Goal: Information Seeking & Learning: Check status

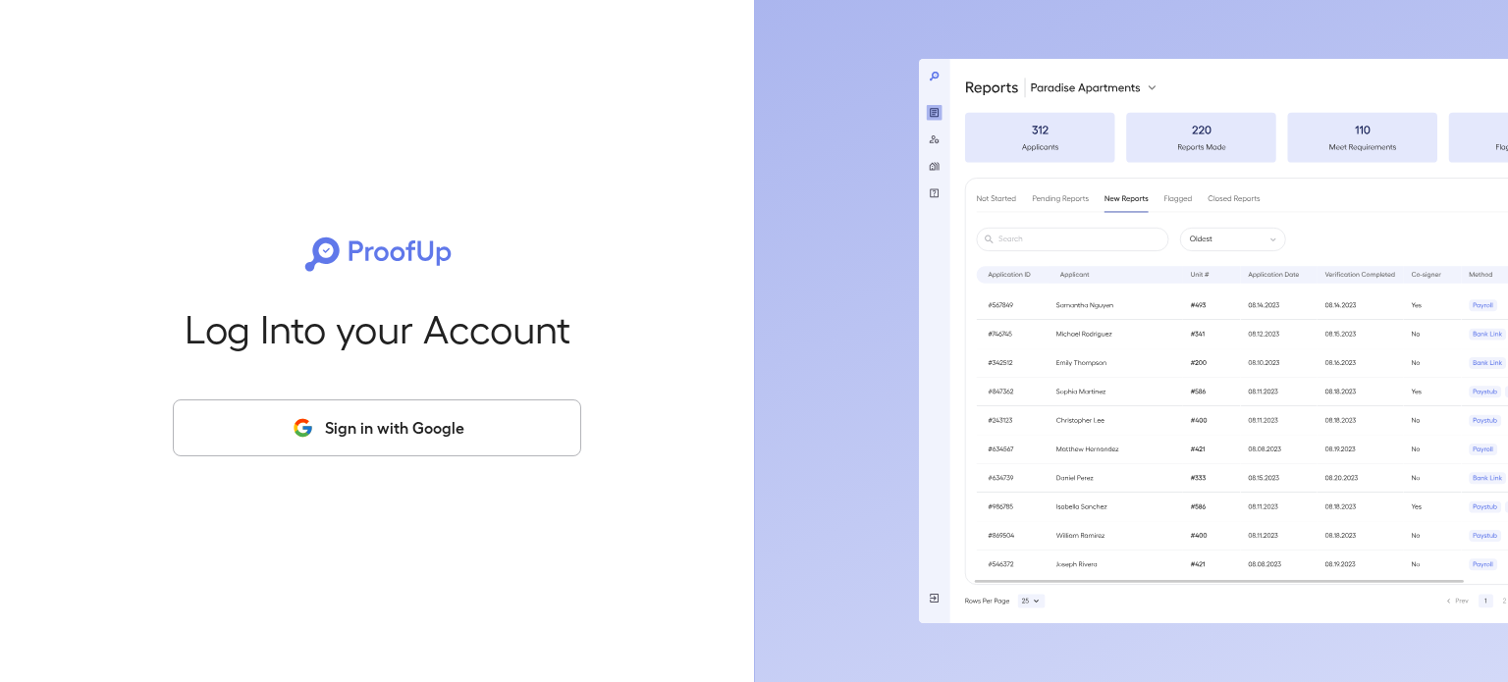
click at [392, 430] on button "Sign in with Google" at bounding box center [377, 428] width 408 height 57
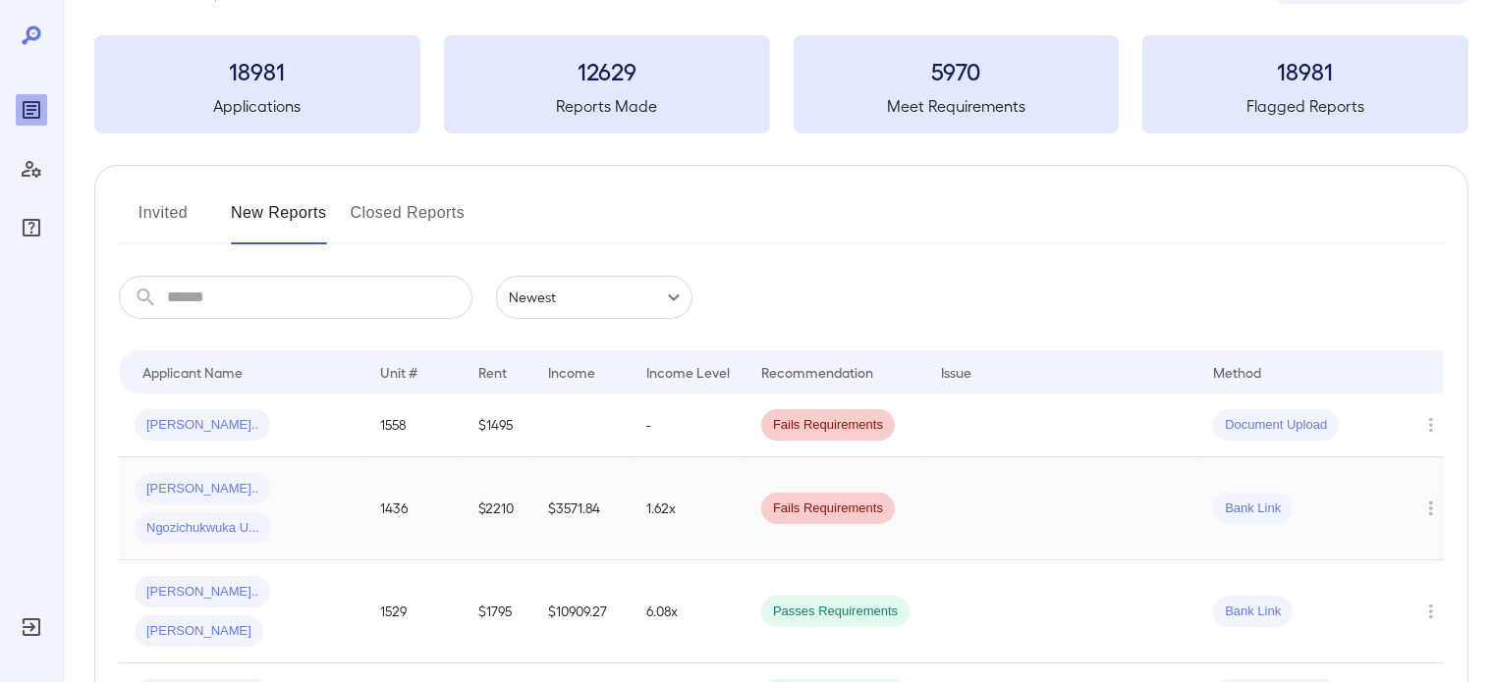
scroll to position [196, 0]
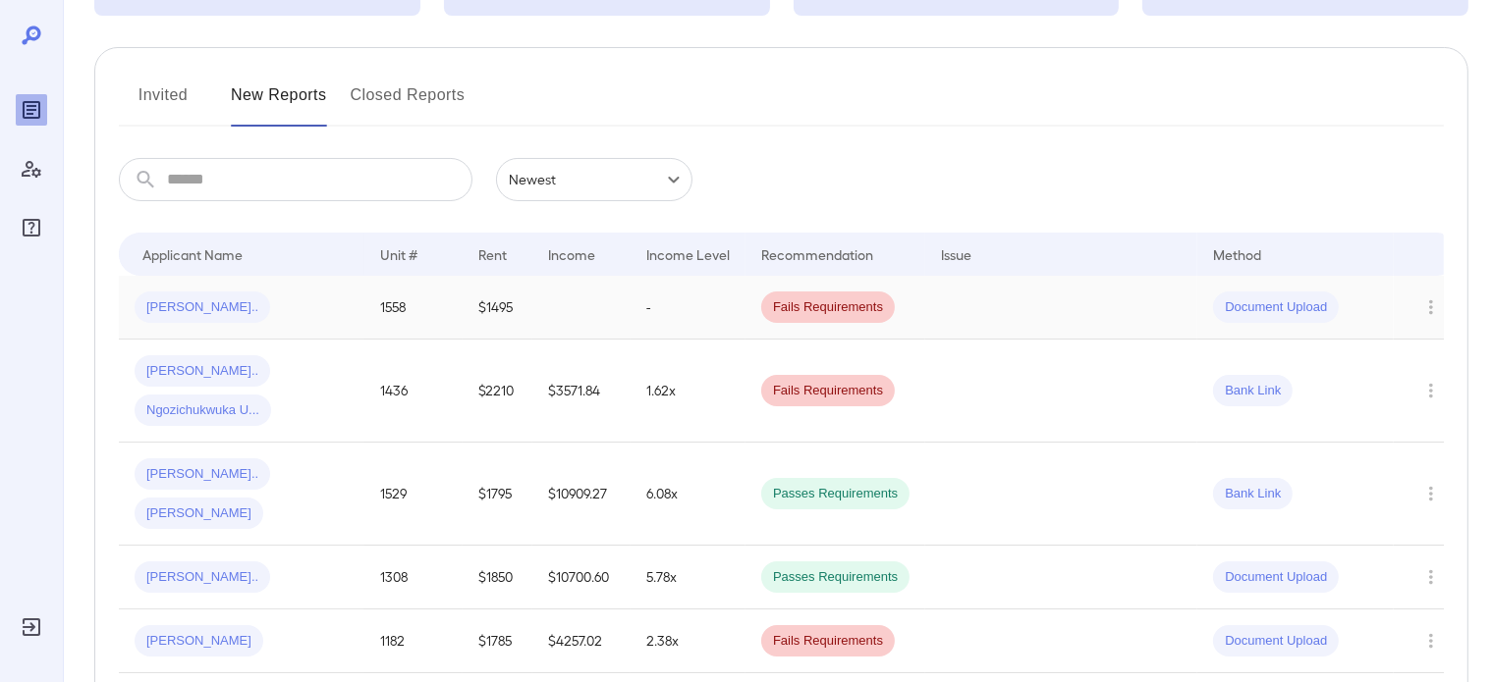
click at [624, 317] on td at bounding box center [581, 308] width 98 height 64
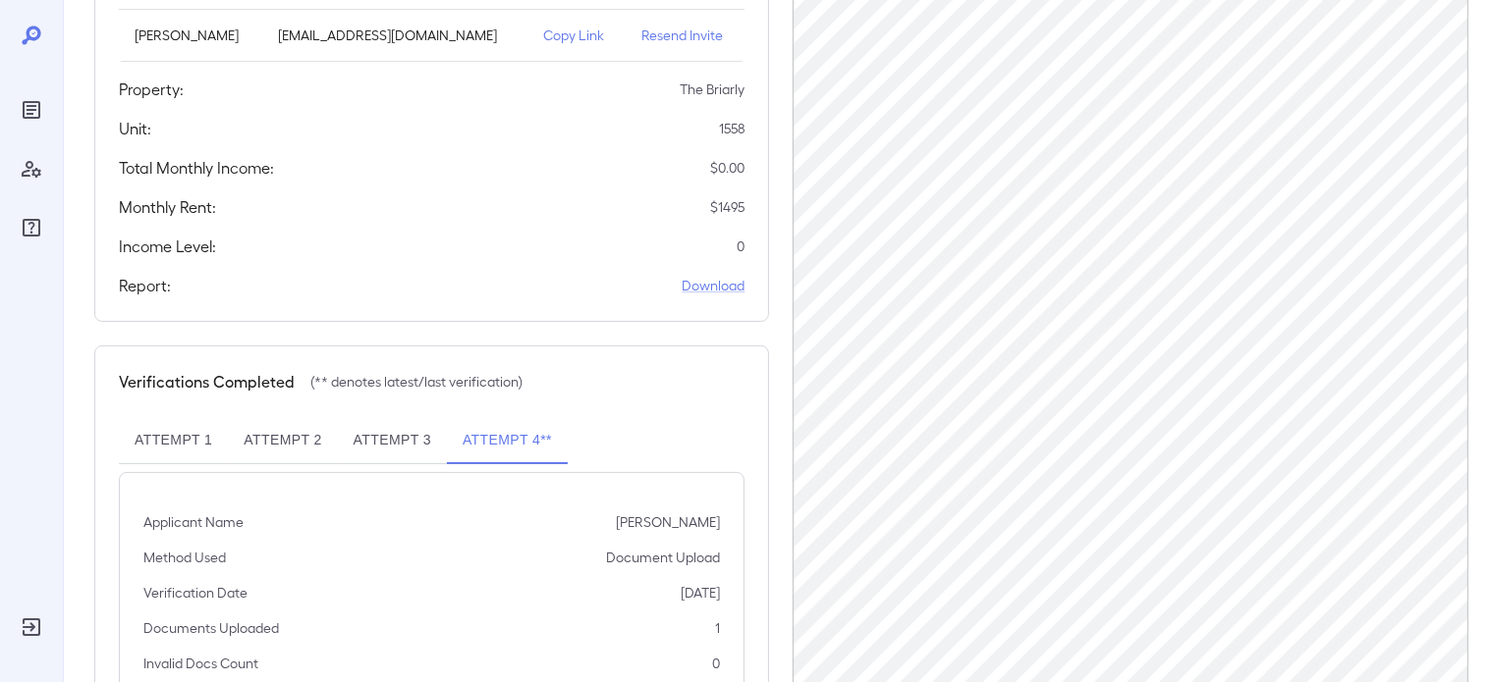
scroll to position [407, 0]
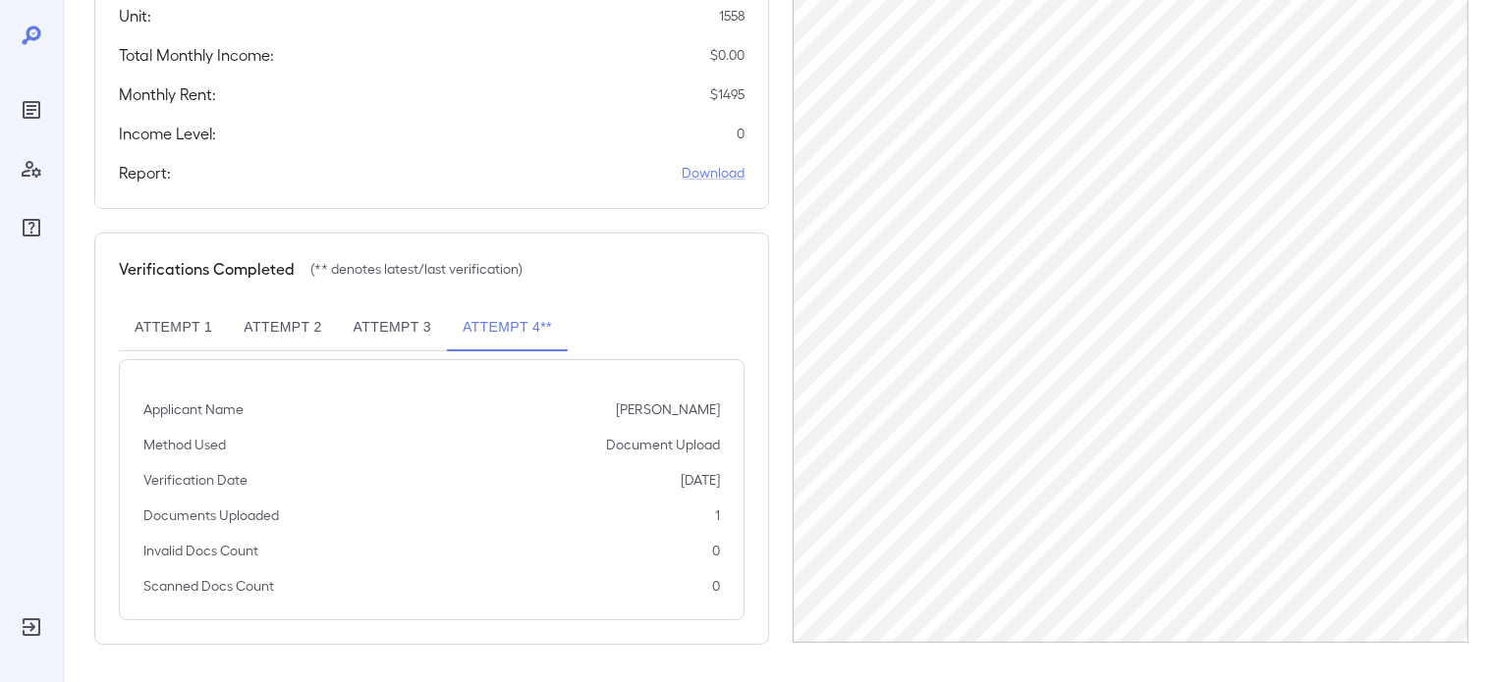
click at [523, 335] on button "Attempt 4**" at bounding box center [507, 327] width 121 height 47
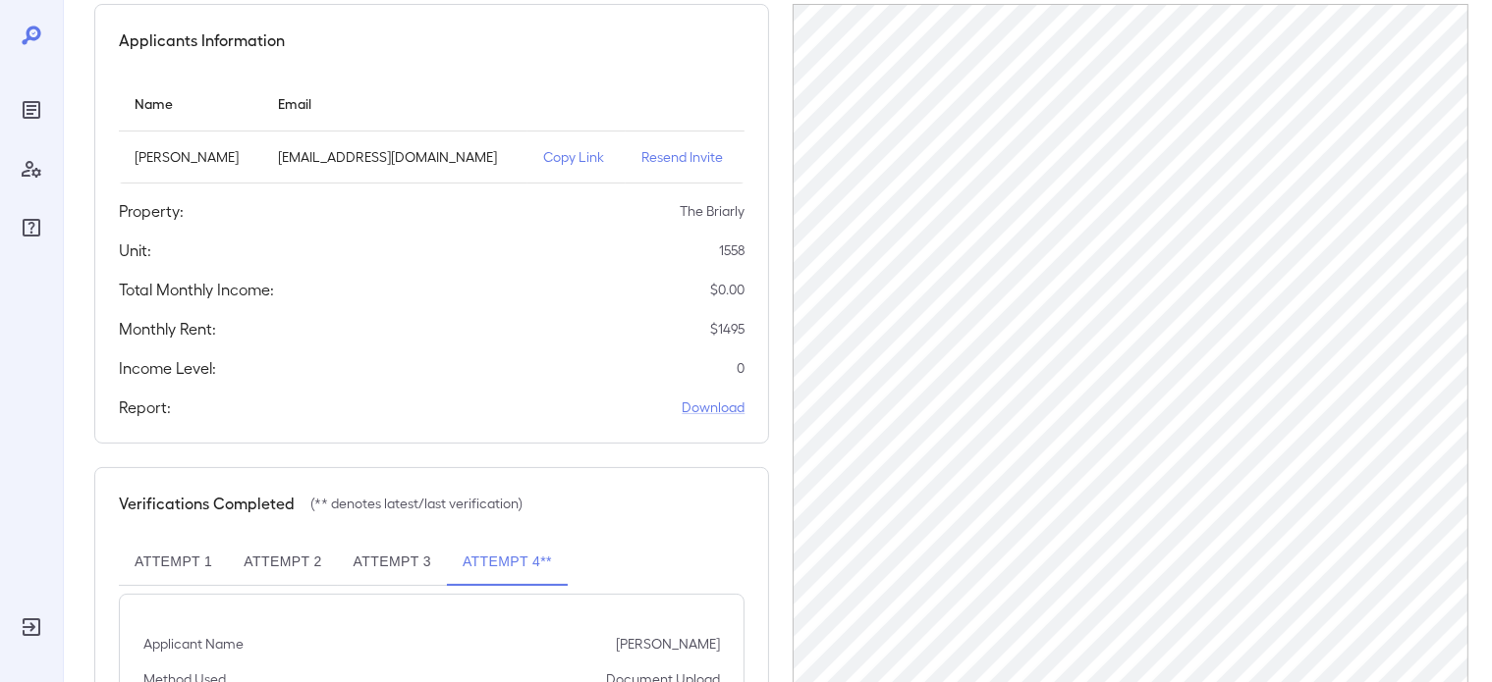
scroll to position [407, 0]
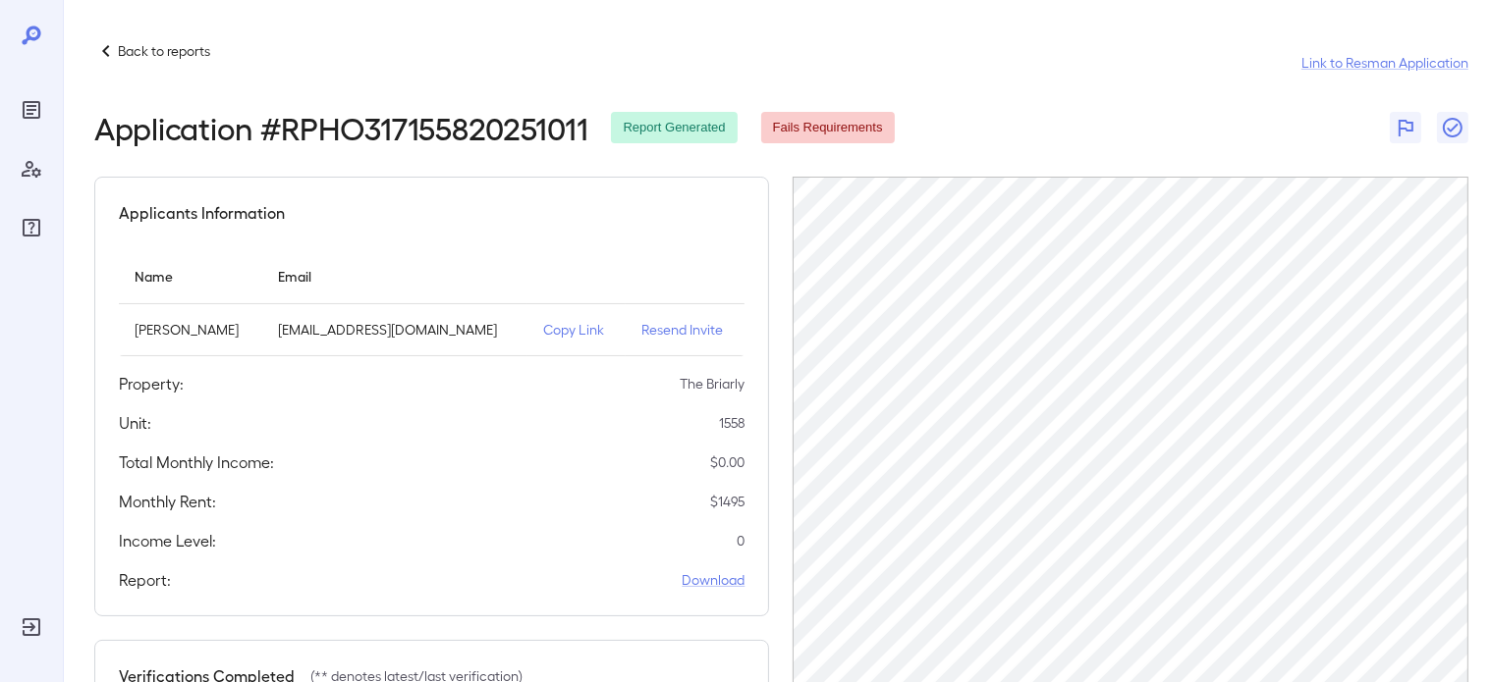
click at [165, 64] on div "Back to reports Link to Resman Application" at bounding box center [781, 62] width 1374 height 47
click at [175, 54] on p "Back to reports" at bounding box center [164, 51] width 92 height 20
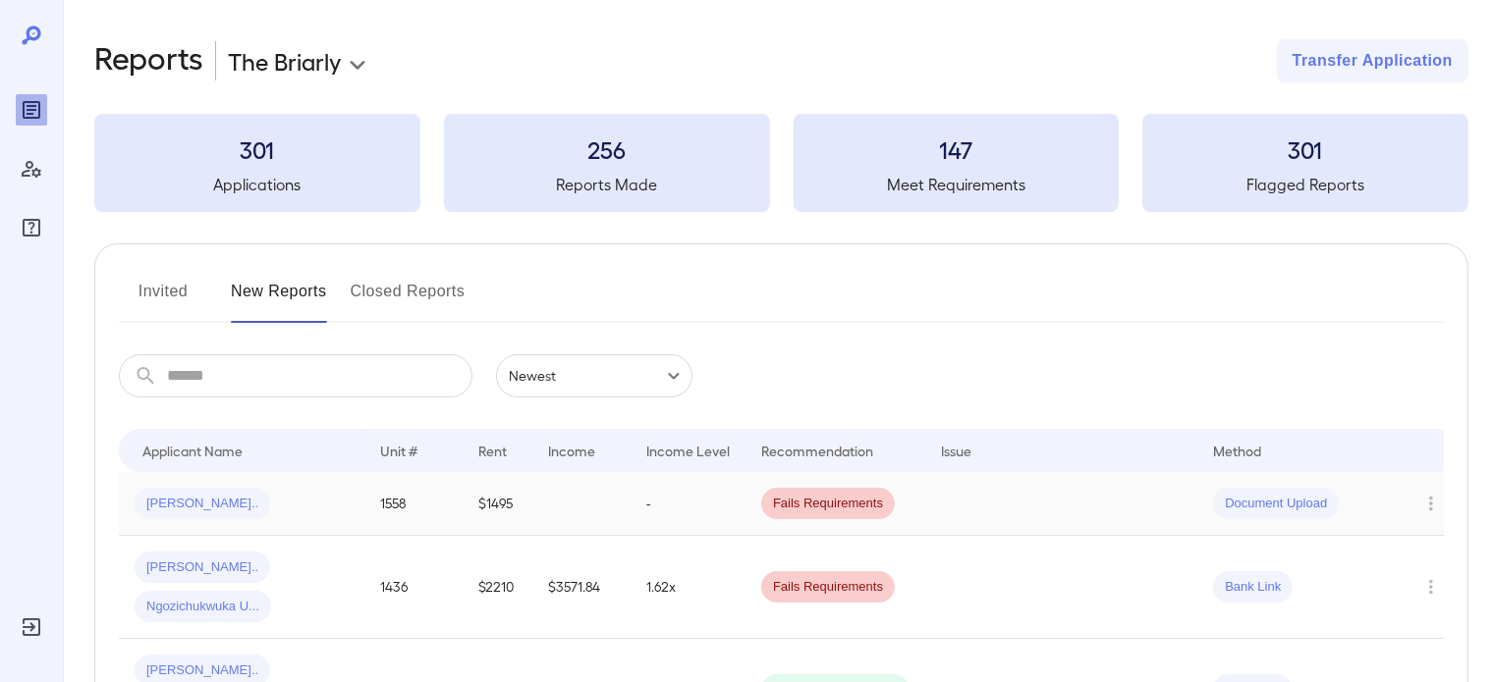
click at [244, 508] on div "[PERSON_NAME].." at bounding box center [242, 503] width 214 height 31
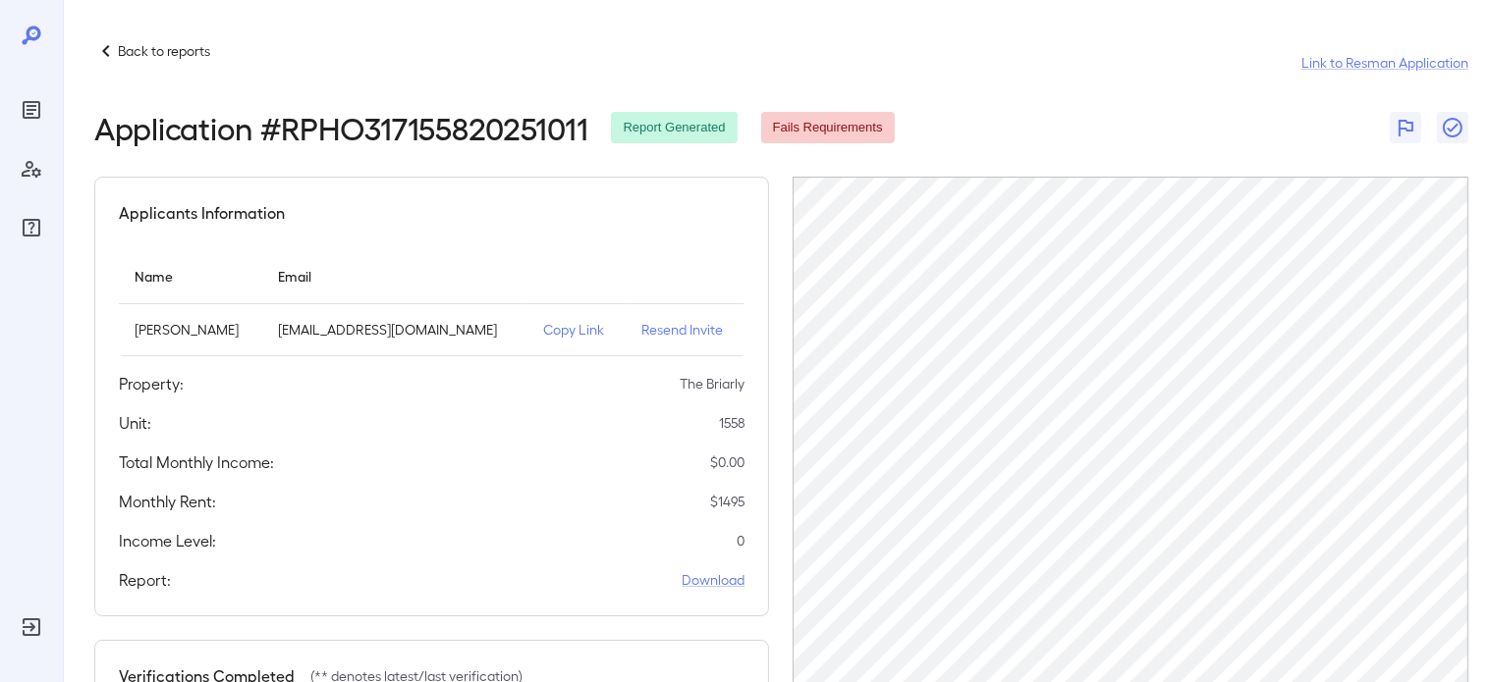
click at [155, 50] on p "Back to reports" at bounding box center [164, 51] width 92 height 20
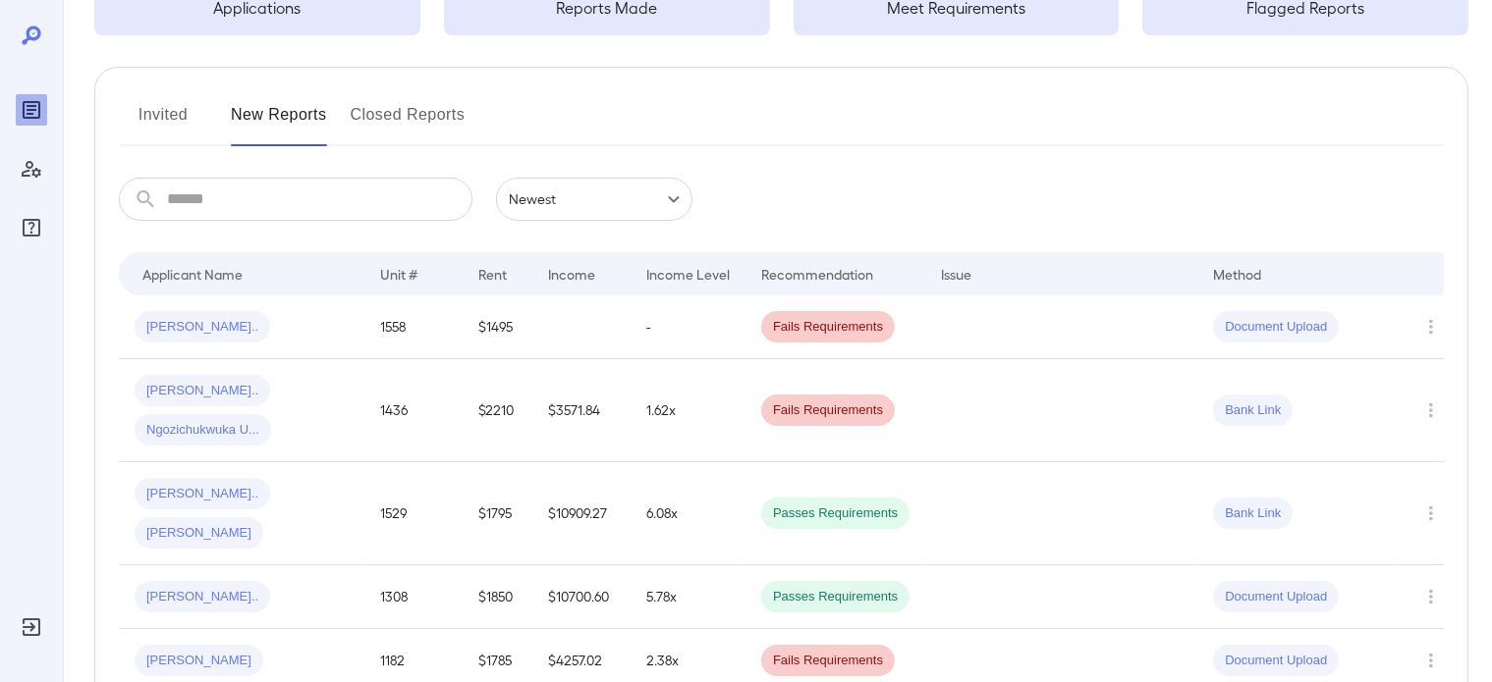
scroll to position [196, 0]
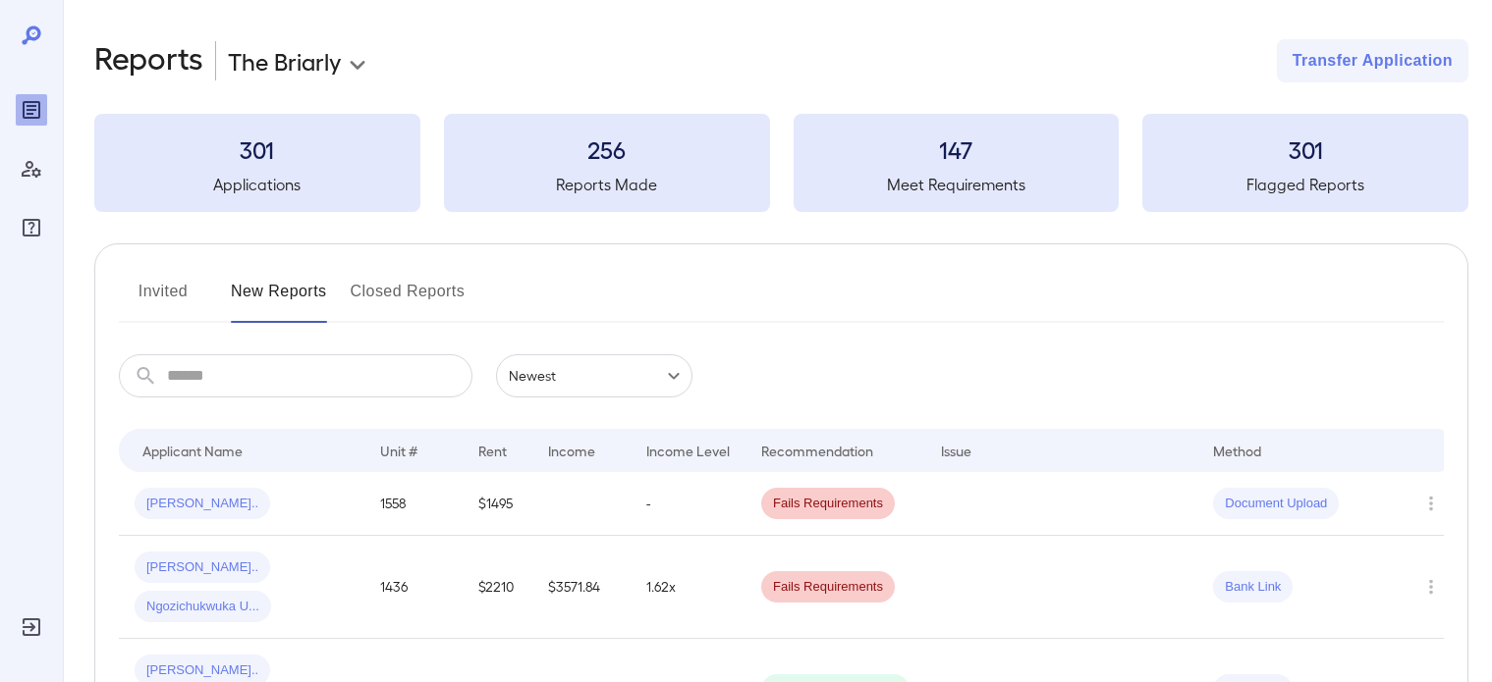
scroll to position [196, 0]
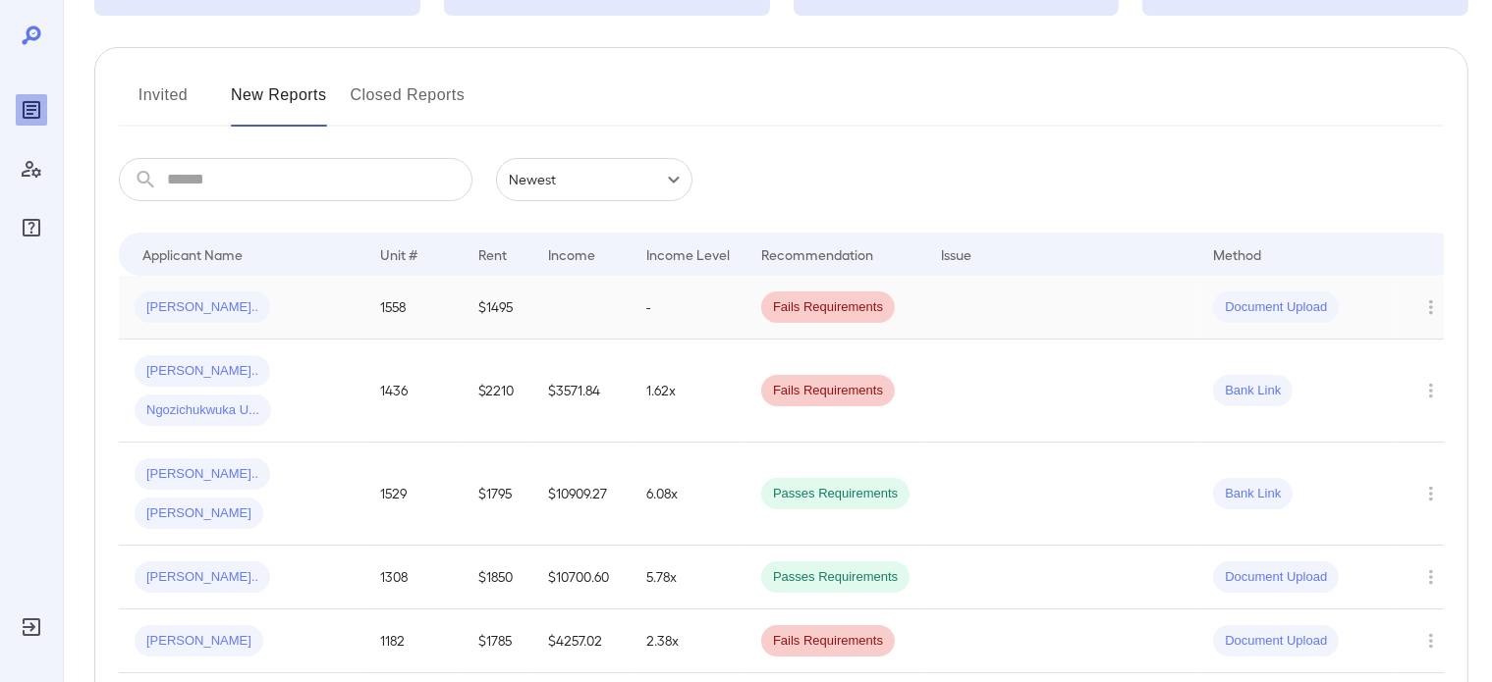
click at [482, 306] on td "$1495" at bounding box center [497, 308] width 70 height 64
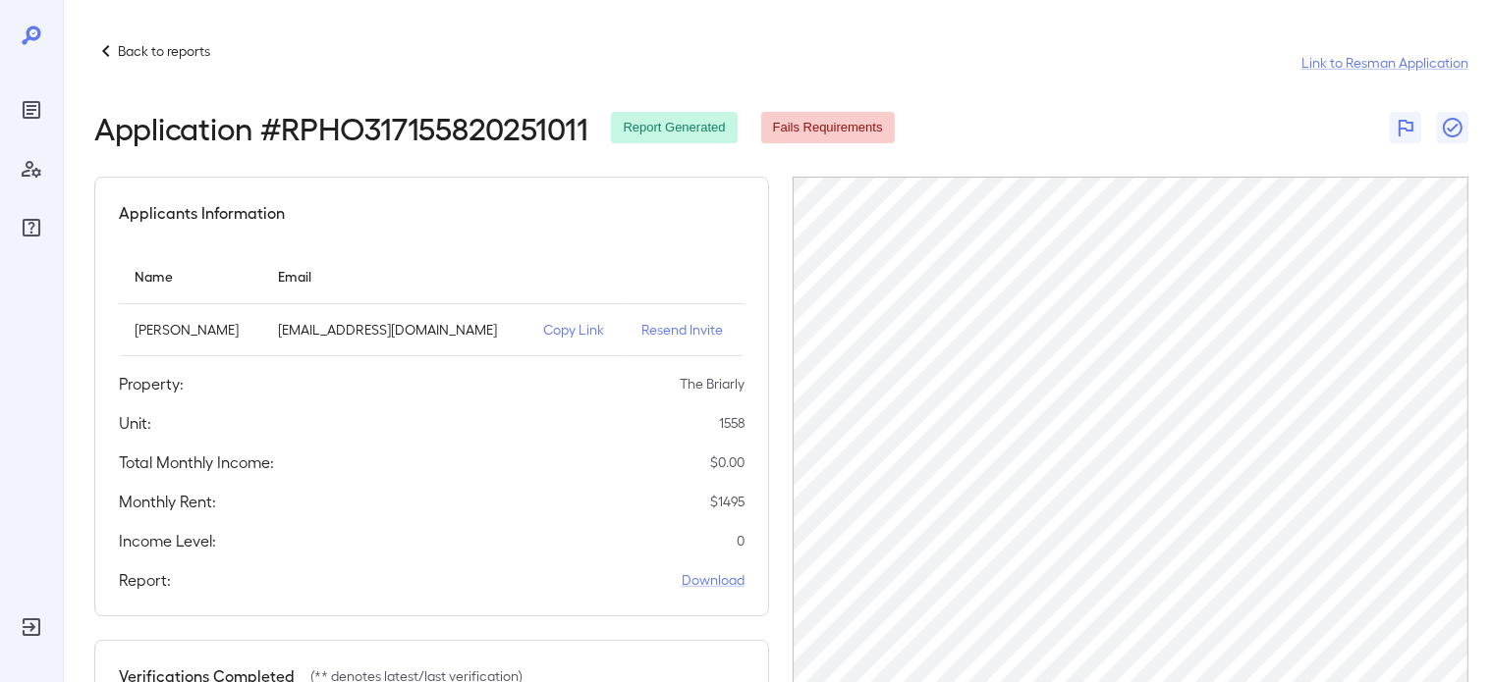
click at [153, 56] on p "Back to reports" at bounding box center [164, 51] width 92 height 20
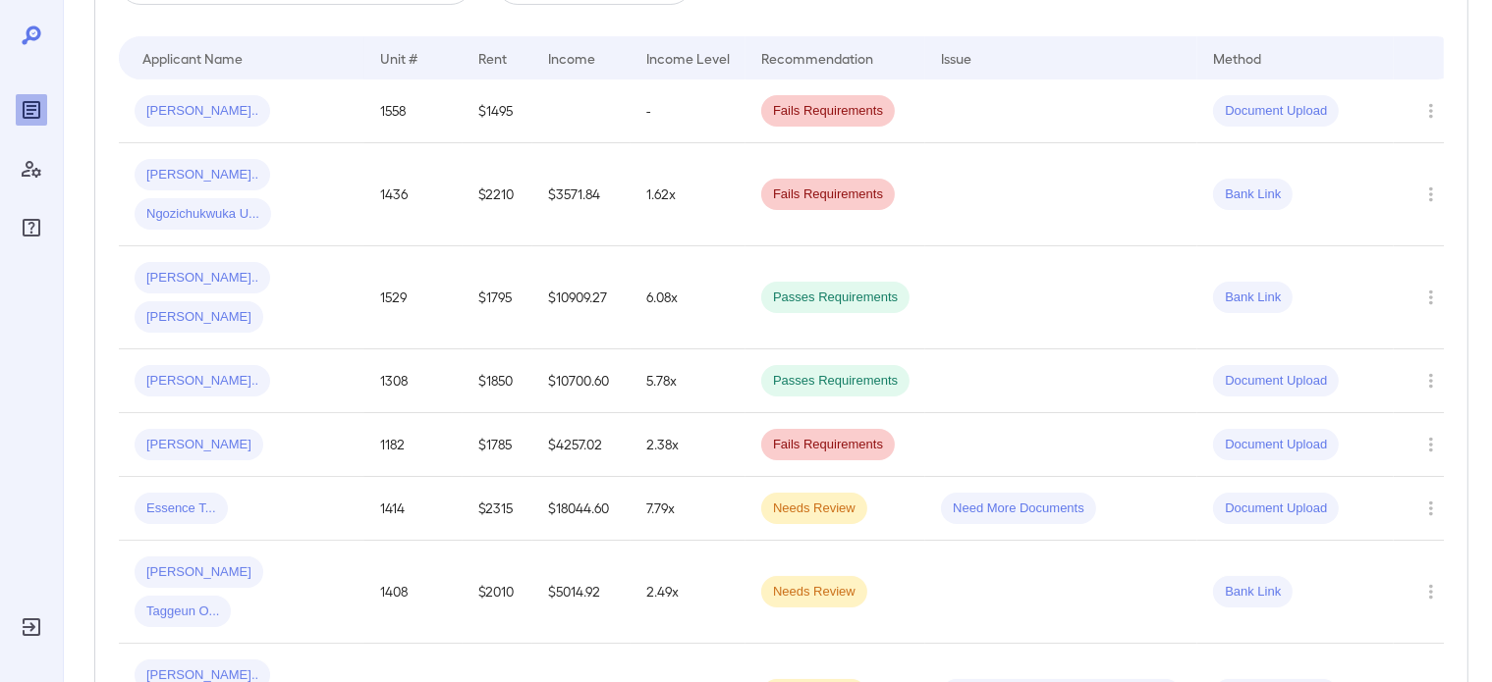
scroll to position [98, 0]
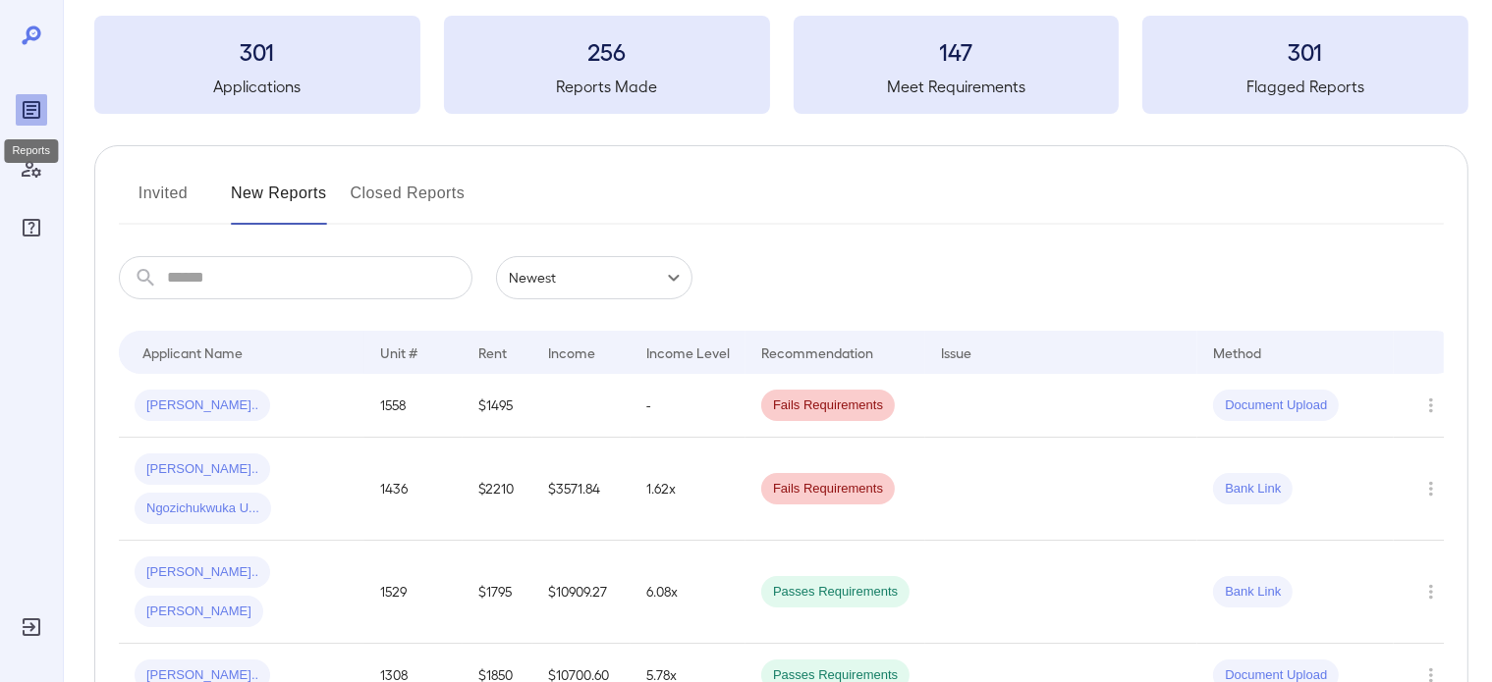
click at [43, 115] on div "Reports" at bounding box center [31, 109] width 31 height 31
